Goal: Find specific page/section: Find specific page/section

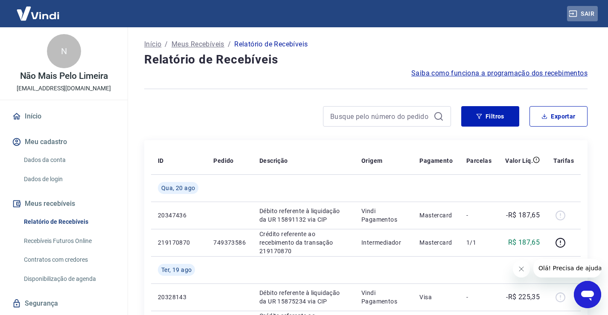
click at [594, 13] on button "Sair" at bounding box center [582, 14] width 31 height 16
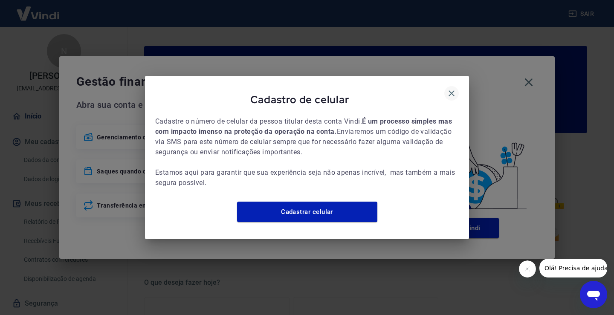
click at [452, 91] on icon "button" at bounding box center [452, 93] width 10 height 10
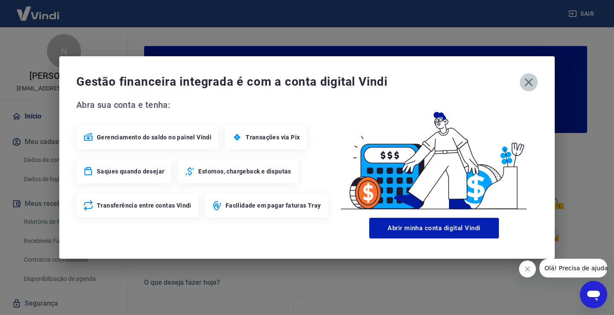
click at [535, 83] on icon "button" at bounding box center [529, 83] width 14 height 14
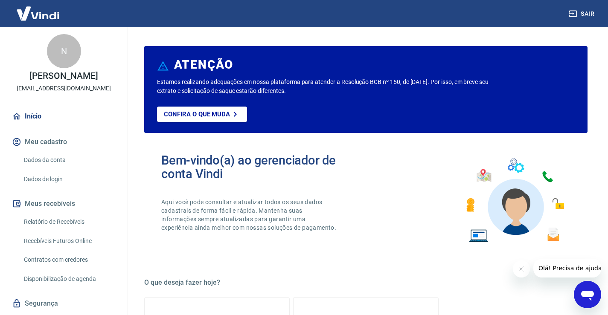
click at [76, 230] on link "Relatório de Recebíveis" at bounding box center [68, 221] width 97 height 17
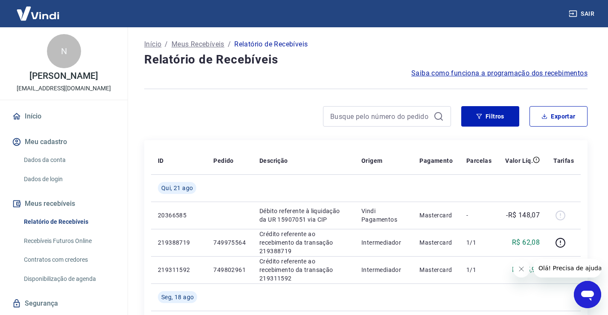
click at [585, 11] on button "Sair" at bounding box center [582, 14] width 31 height 16
